Goal: Information Seeking & Learning: Learn about a topic

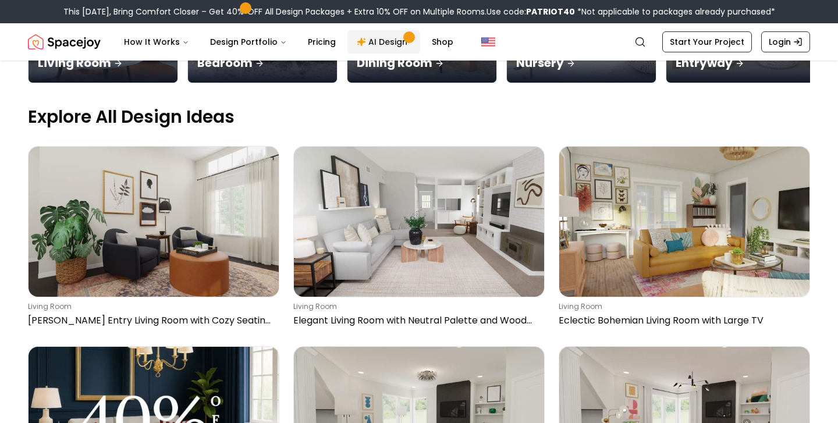
scroll to position [0, 303]
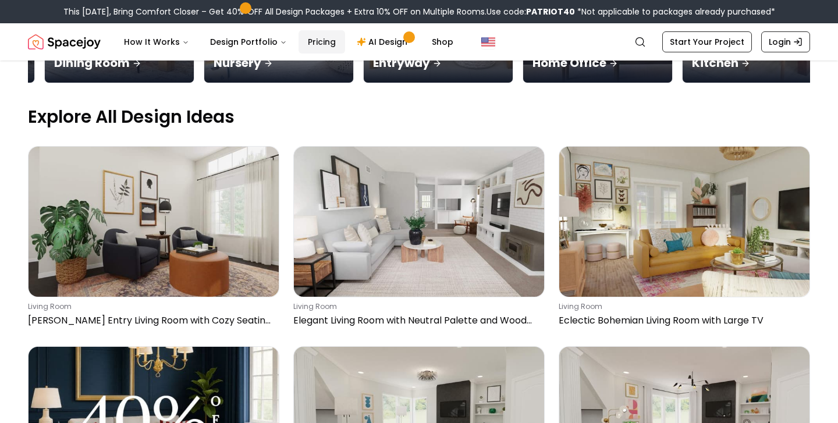
click at [311, 42] on link "Pricing" at bounding box center [322, 41] width 47 height 23
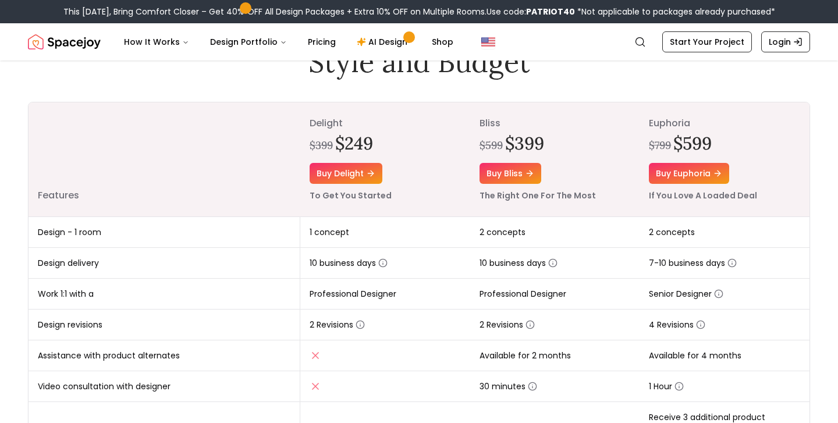
scroll to position [108, 0]
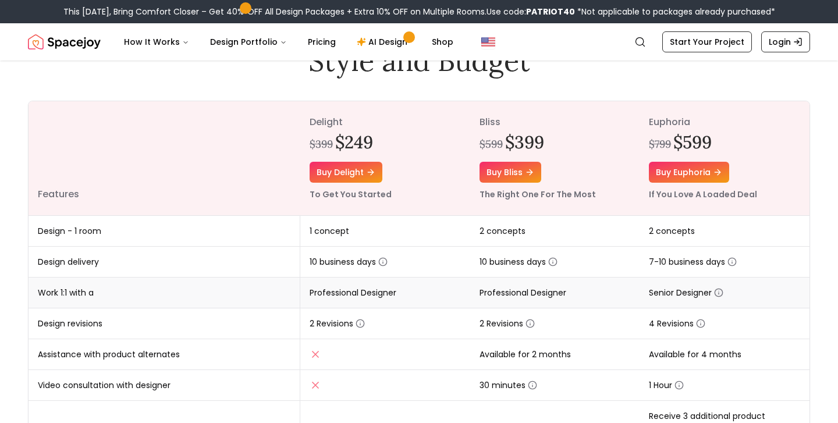
click at [721, 295] on icon "button" at bounding box center [718, 292] width 9 height 9
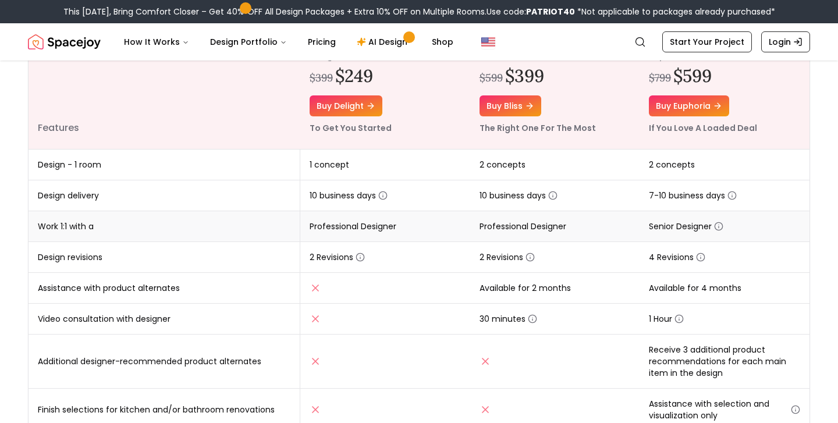
scroll to position [186, 0]
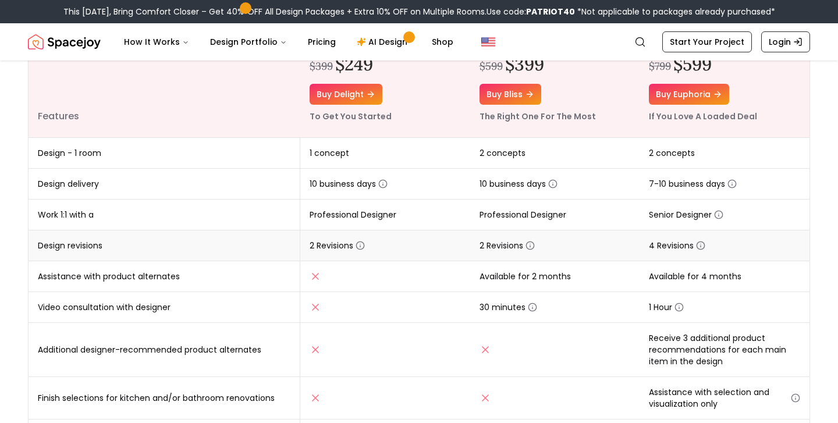
click at [701, 245] on icon "button" at bounding box center [700, 245] width 9 height 9
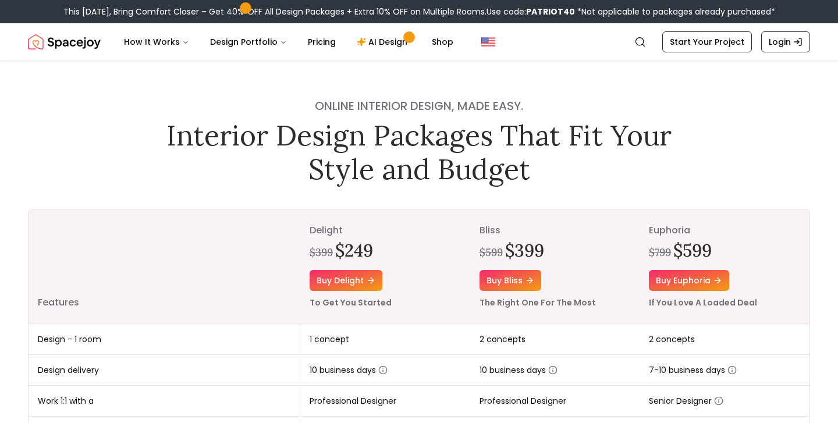
scroll to position [0, 0]
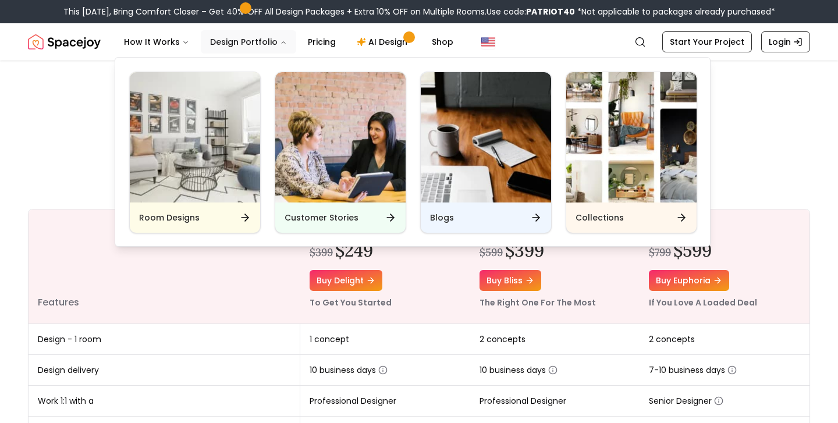
click at [236, 45] on button "Design Portfolio" at bounding box center [248, 41] width 95 height 23
click at [194, 210] on div "Room Designs" at bounding box center [195, 218] width 130 height 30
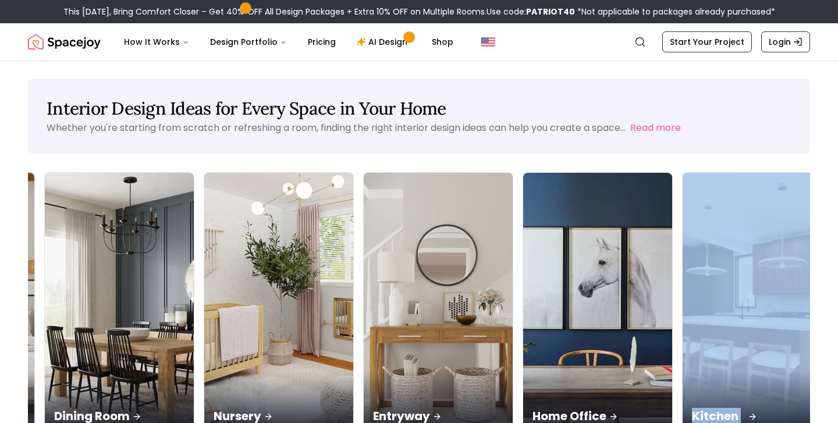
scroll to position [0, 303]
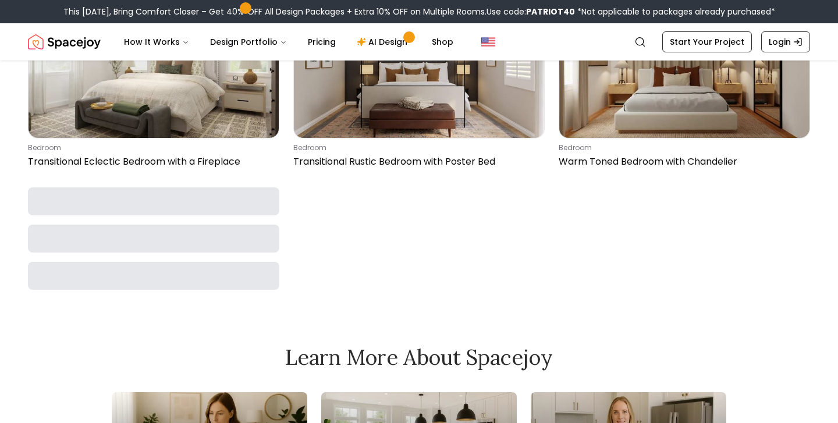
scroll to position [5190, 0]
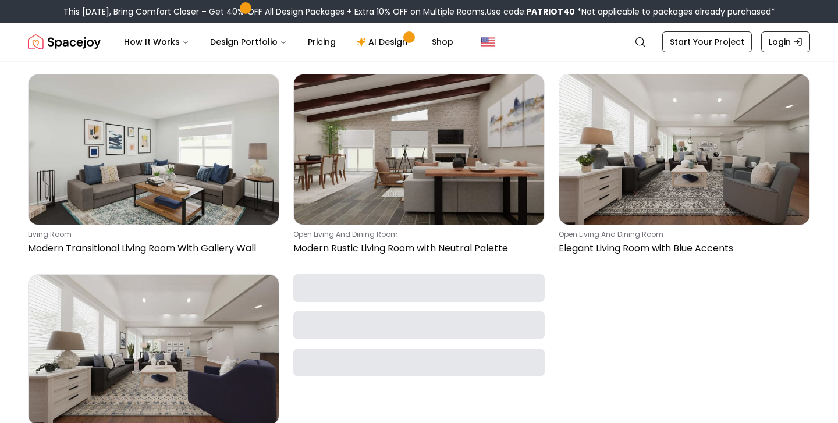
scroll to position [6000, 0]
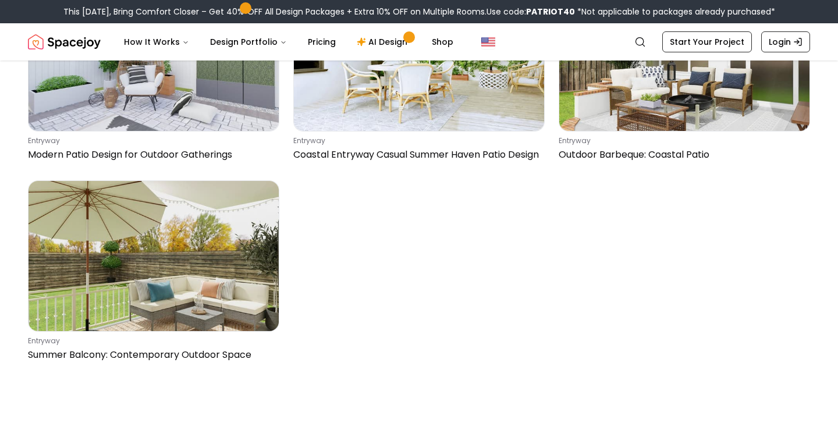
scroll to position [1591, 0]
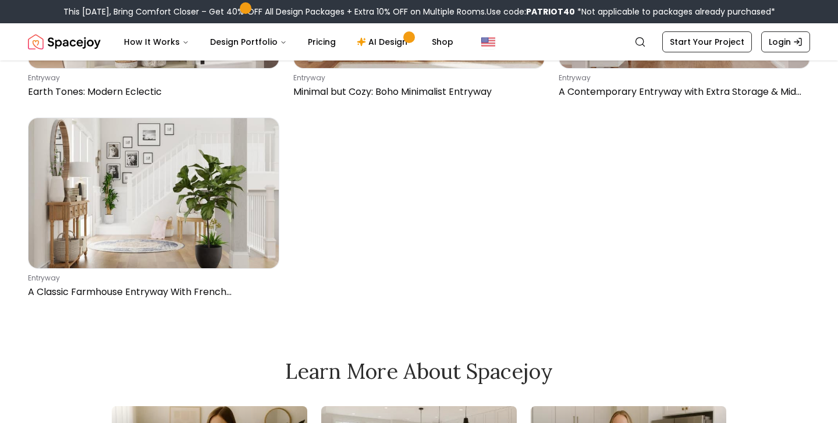
scroll to position [4461, 0]
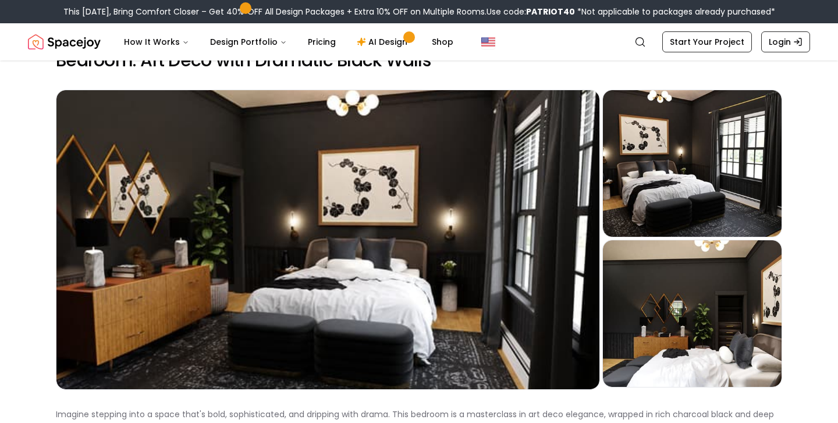
scroll to position [34, 0]
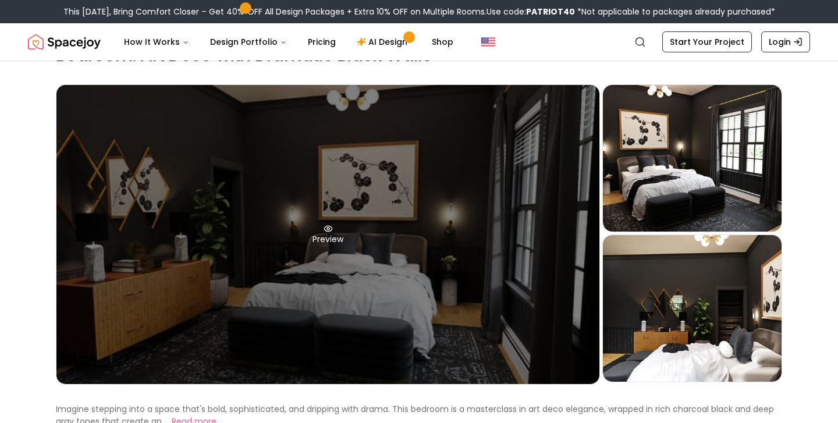
click at [291, 211] on div "Preview" at bounding box center [327, 234] width 543 height 299
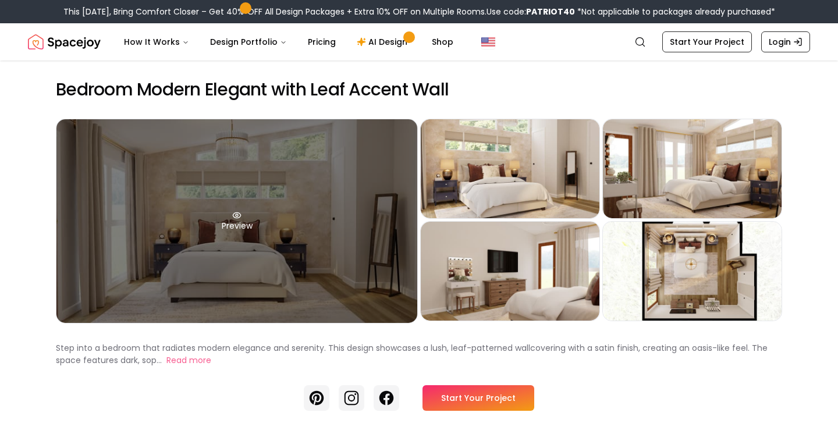
click at [147, 215] on div "Preview" at bounding box center [236, 221] width 361 height 204
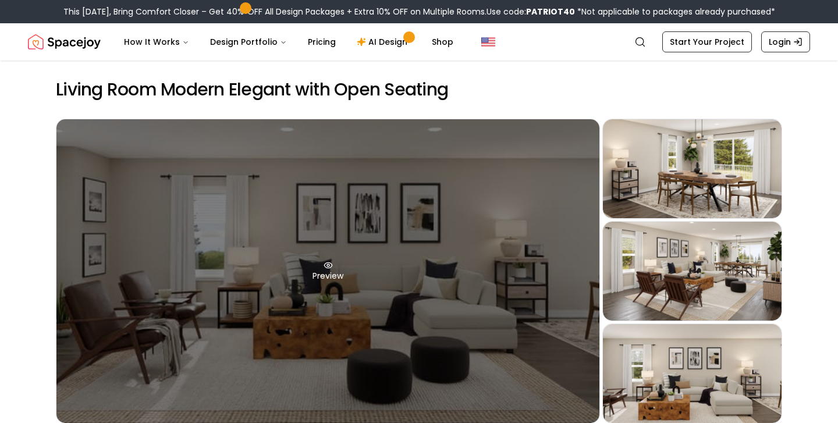
click at [187, 253] on div "Preview" at bounding box center [327, 271] width 543 height 304
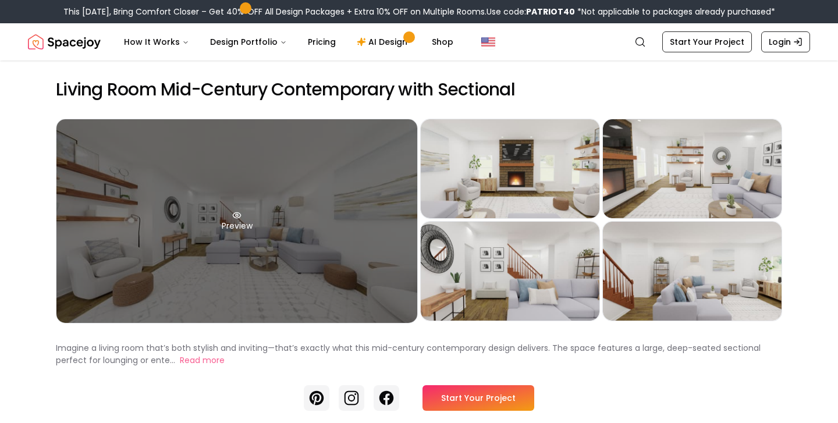
click at [160, 192] on div "Preview" at bounding box center [236, 221] width 361 height 204
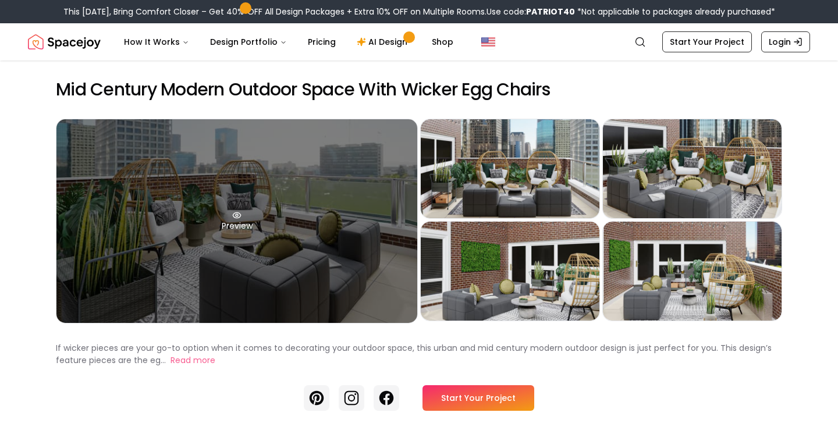
click at [282, 194] on div "Preview" at bounding box center [236, 221] width 361 height 204
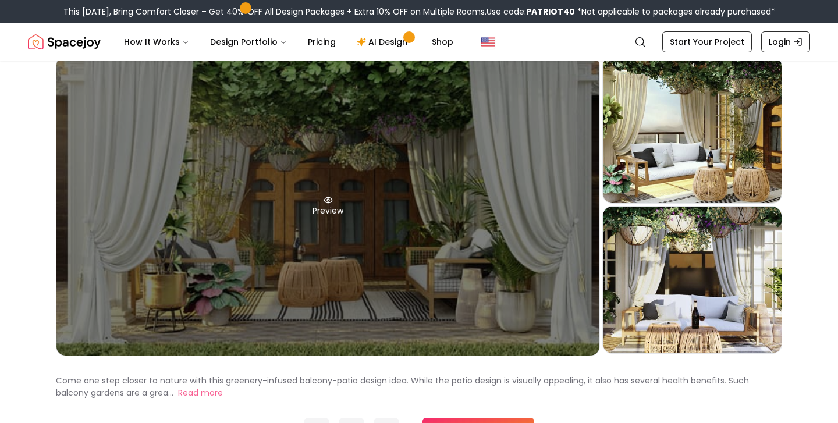
scroll to position [79, 0]
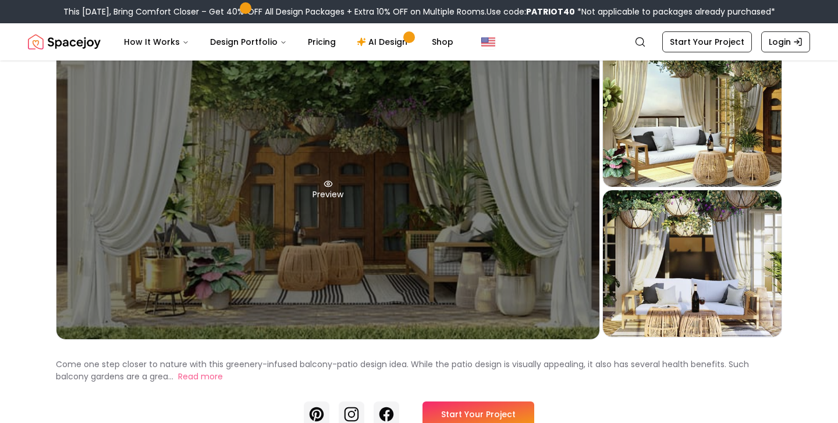
click at [350, 183] on div "Preview" at bounding box center [327, 189] width 543 height 299
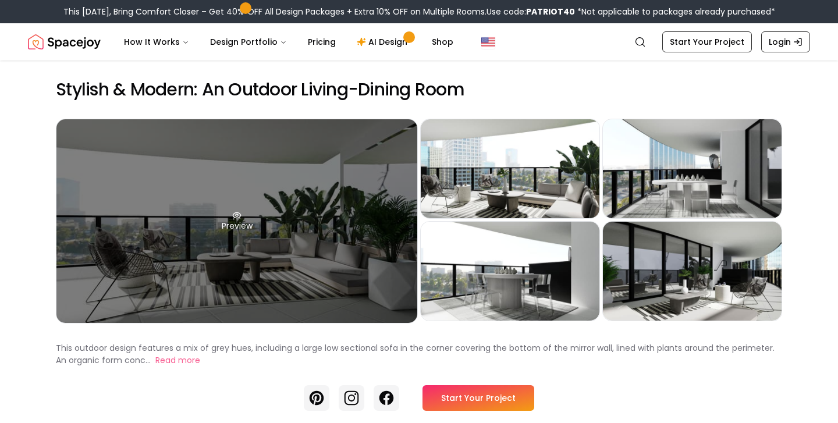
click at [129, 185] on div "Preview" at bounding box center [236, 221] width 361 height 204
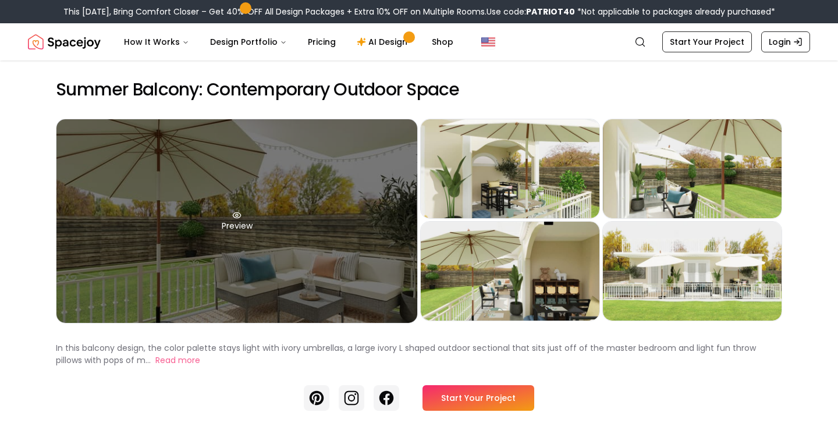
click at [129, 185] on div "Preview" at bounding box center [236, 221] width 361 height 204
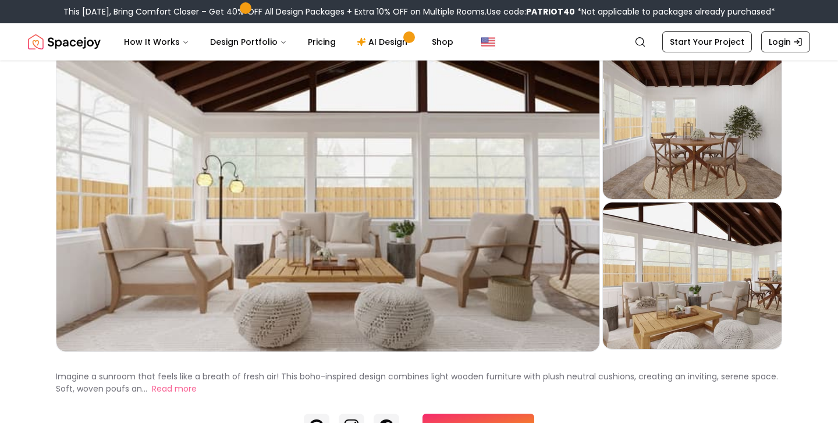
scroll to position [68, 0]
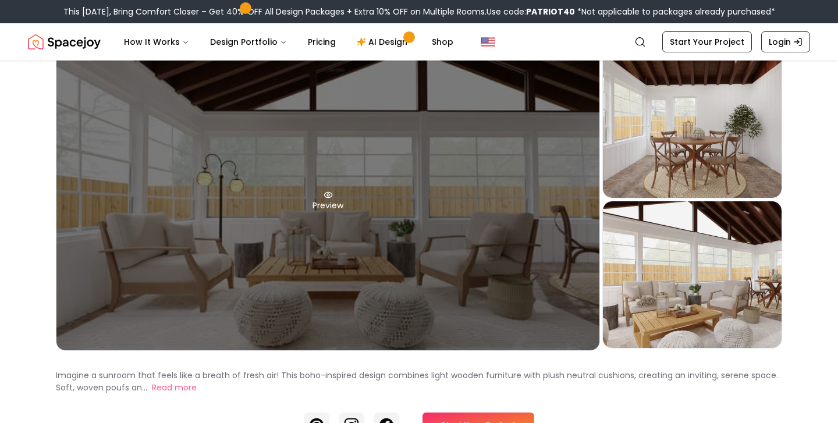
click at [185, 171] on div "Preview" at bounding box center [327, 200] width 543 height 299
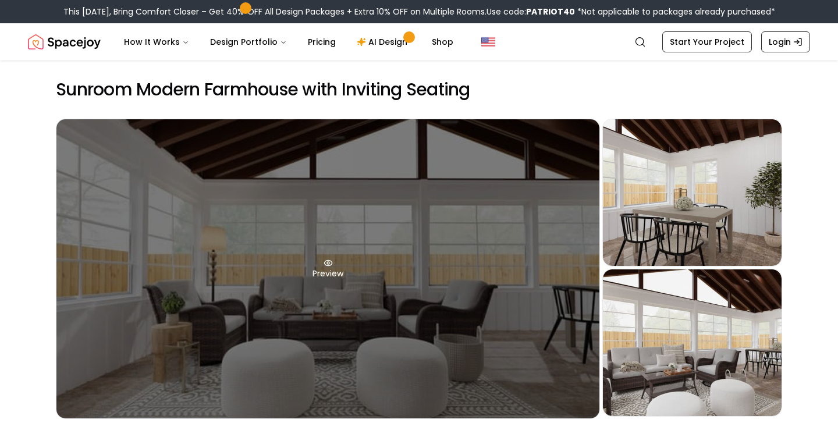
click at [119, 186] on div "Preview" at bounding box center [327, 268] width 543 height 299
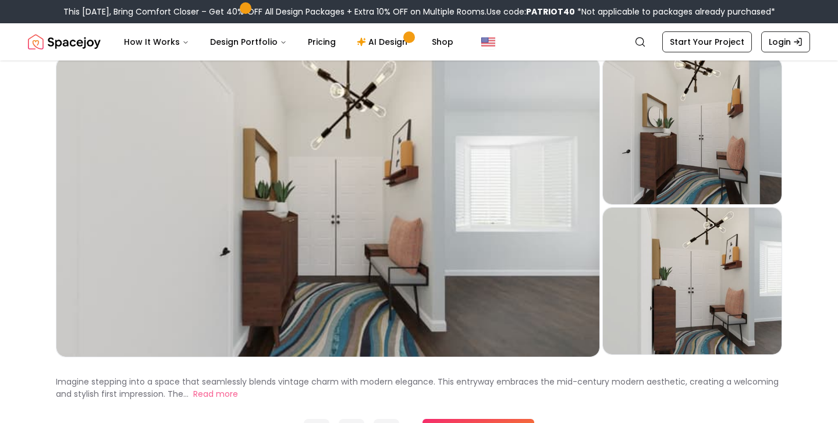
scroll to position [71, 0]
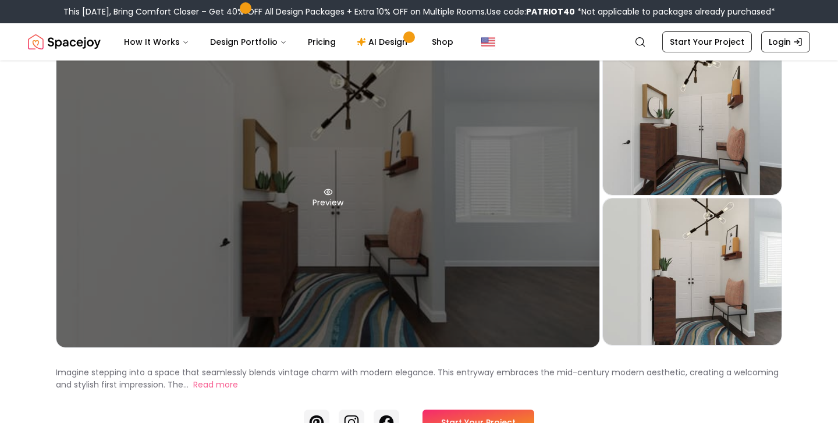
click at [237, 208] on div "Preview" at bounding box center [327, 197] width 543 height 299
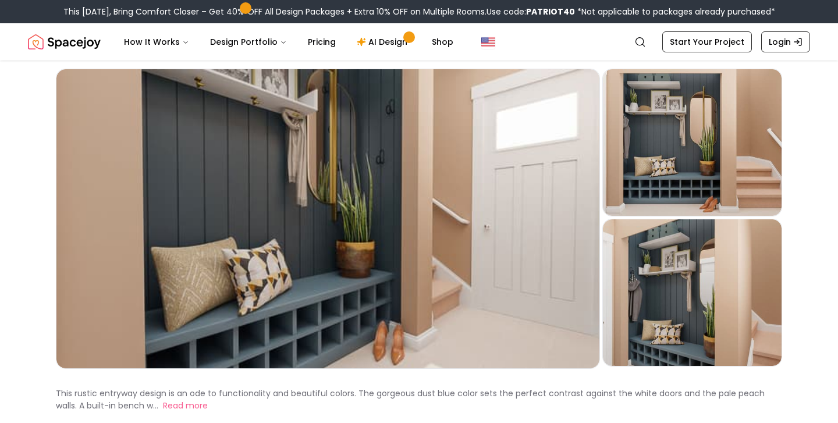
scroll to position [51, 0]
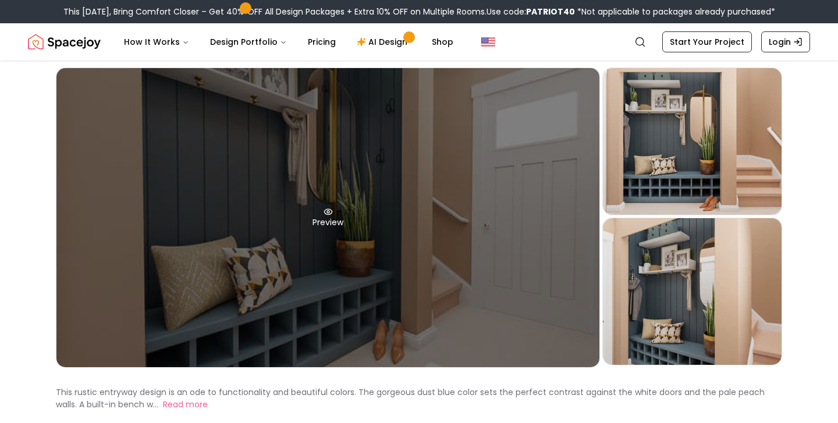
click at [153, 162] on div "Preview" at bounding box center [327, 217] width 543 height 299
